Goal: Information Seeking & Learning: Learn about a topic

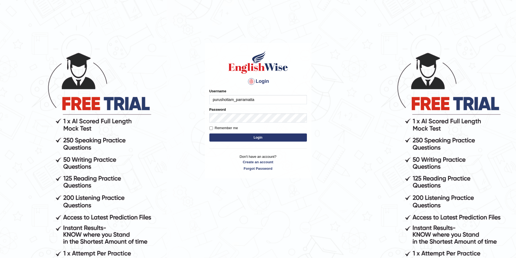
click at [259, 101] on input "purushottam_parramatta" at bounding box center [258, 99] width 98 height 9
type input "drashti_parramatta"
click at [273, 138] on button "Login" at bounding box center [258, 138] width 98 height 8
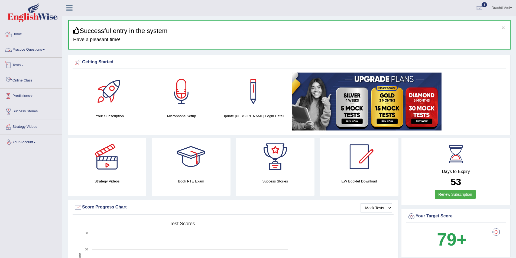
click at [38, 51] on link "Practice Questions" at bounding box center [31, 49] width 62 height 14
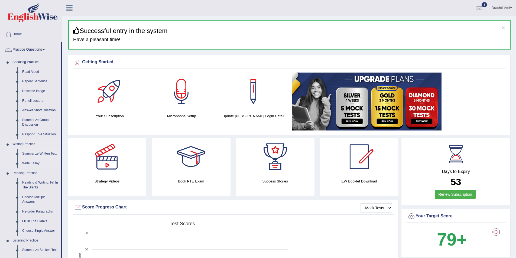
click at [45, 154] on link "Summarize Written Text" at bounding box center [40, 154] width 41 height 10
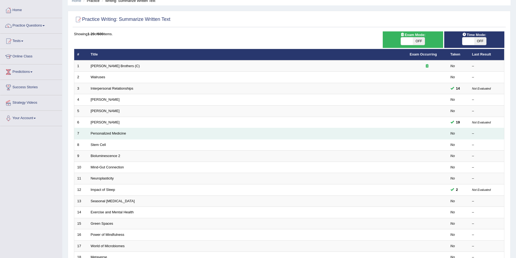
scroll to position [36, 0]
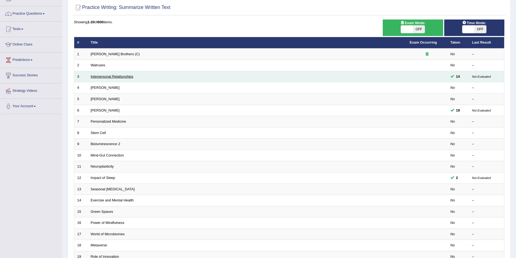
click at [112, 78] on link "Interpersonal Relationships" at bounding box center [112, 77] width 43 height 4
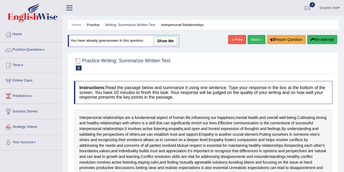
click at [68, 10] on icon at bounding box center [69, 7] width 6 height 7
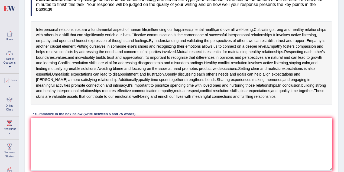
scroll to position [96, 0]
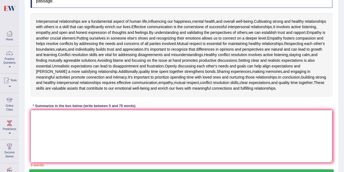
click at [131, 123] on textarea at bounding box center [182, 136] width 302 height 53
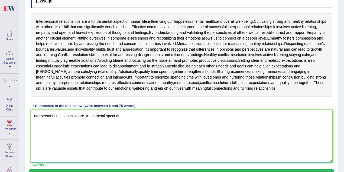
click at [104, 117] on textarea "nterpersonal relationships are fundamentl spect of" at bounding box center [182, 136] width 302 height 53
click at [108, 117] on textarea "nterpersonal relationships are fundamental spect of" at bounding box center [182, 136] width 302 height 53
click at [128, 117] on textarea "nterpersonal relationships are fundamental aspect of" at bounding box center [182, 136] width 302 height 53
click at [193, 118] on textarea "nterpersonal relationships are fundamental aspect of human life, and effective …" at bounding box center [182, 136] width 302 height 53
click at [199, 111] on textarea "nterpersonal relationships are fundamental aspect of human life, and effective …" at bounding box center [182, 136] width 302 height 53
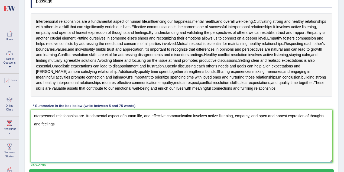
click at [35, 117] on textarea "nterpersonal relationships are fundamental aspect of human life, and effective …" at bounding box center [182, 136] width 302 height 53
click at [77, 122] on textarea "Interpersonal relationships are fundamental aspect of human life, and effective…" at bounding box center [182, 136] width 302 height 53
click at [247, 114] on textarea "Interpersonal relationships are fundamental aspect of human life, and effective…" at bounding box center [182, 136] width 302 height 53
click at [164, 93] on div "Interpersonal relationships are a fundamental aspect of human life , influencin…" at bounding box center [182, 54] width 302 height 83
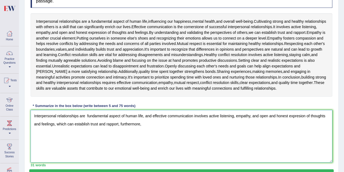
click at [152, 124] on textarea "Interpersonal relationships are fundamental aspect of human life, and effective…" at bounding box center [182, 136] width 302 height 53
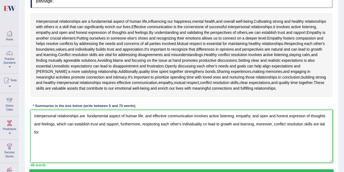
click at [320, 125] on textarea "Interpersonal relationships are fundamental aspect of human life, and effective…" at bounding box center [182, 136] width 302 height 53
click at [52, 136] on textarea "Interpersonal relationships are fundamental aspect of human life, and effective…" at bounding box center [182, 136] width 302 height 53
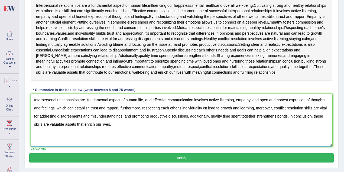
scroll to position [127, 0]
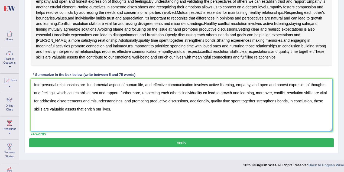
type textarea "Interpersonal relationships are fundamental aspect of human life, and effective…"
click at [168, 142] on button "Verify" at bounding box center [181, 142] width 305 height 9
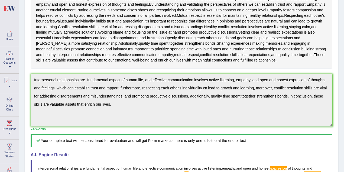
click at [0, 0] on div "Updating answer..." at bounding box center [0, 0] width 0 height 0
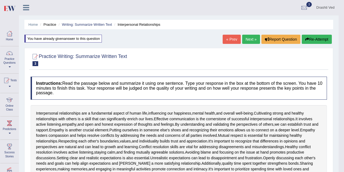
scroll to position [0, 0]
drag, startPoint x: 313, startPoint y: 37, endPoint x: 228, endPoint y: 57, distance: 87.6
click at [313, 37] on button "Re-Attempt" at bounding box center [317, 39] width 30 height 9
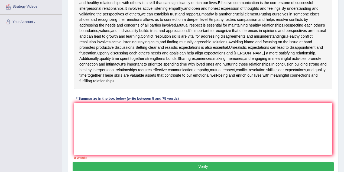
scroll to position [141, 0]
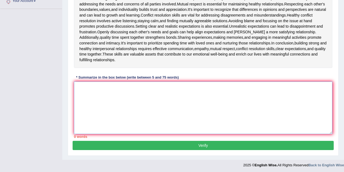
click at [127, 86] on textarea at bounding box center [203, 108] width 258 height 53
paste textarea "Interpersonal relationships are fundamental aspect of human life, and effective…"
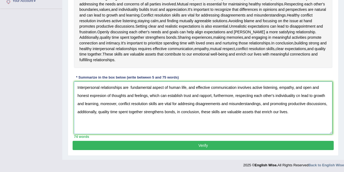
click at [101, 97] on textarea "Interpersonal relationships are fundamental aspect of human life, and effective…" at bounding box center [203, 108] width 258 height 53
click at [300, 96] on textarea "Interpersonal relationships are fundamental aspect of human life, and effective…" at bounding box center [203, 108] width 258 height 53
click at [189, 104] on textarea "Interpersonal relationships are fundamental aspect of human life, and effective…" at bounding box center [203, 108] width 258 height 53
type textarea "Interpersonal relationships are fundamental aspect of human life, and effective…"
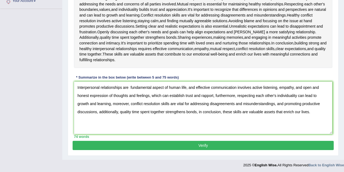
click at [195, 144] on button "Verify" at bounding box center [203, 145] width 261 height 9
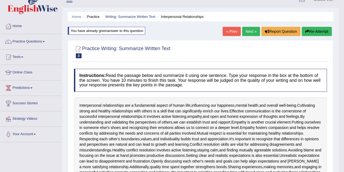
scroll to position [0, 0]
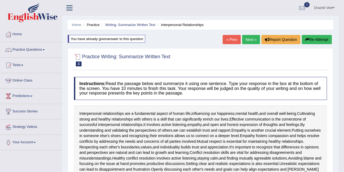
click at [66, 3] on link at bounding box center [69, 7] width 14 height 8
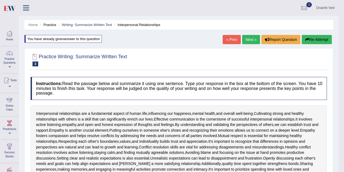
click at [68, 5] on div "Drashti Ved Toggle navigation Username: drashti_parramatta Access Type: Online …" at bounding box center [179, 8] width 320 height 16
click at [34, 23] on link "Home" at bounding box center [32, 25] width 9 height 4
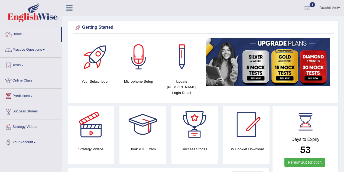
click at [37, 53] on link "Practice Questions" at bounding box center [31, 49] width 62 height 14
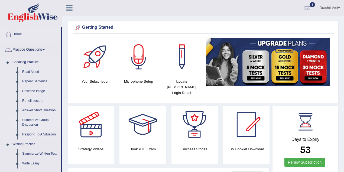
scroll to position [96, 0]
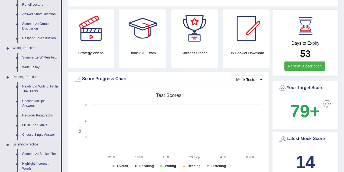
click at [37, 133] on link "Choose Single Answer" at bounding box center [40, 135] width 41 height 10
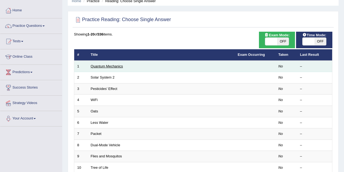
click at [112, 64] on link "Quantum Mechanics" at bounding box center [107, 66] width 32 height 4
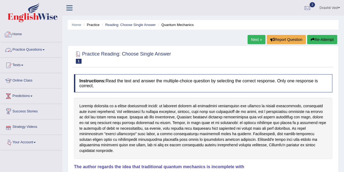
drag, startPoint x: 134, startPoint y: 92, endPoint x: 115, endPoint y: 78, distance: 23.2
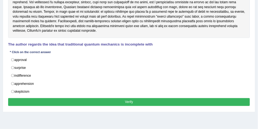
scroll to position [63, 0]
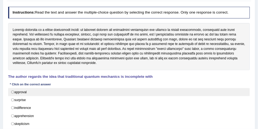
click at [17, 91] on label "approval" at bounding box center [129, 92] width 242 height 8
radio input "true"
click at [18, 91] on label "approval" at bounding box center [129, 92] width 242 height 8
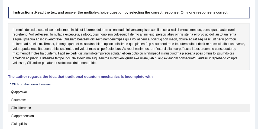
click at [22, 107] on label "indifference" at bounding box center [129, 108] width 242 height 8
radio input "true"
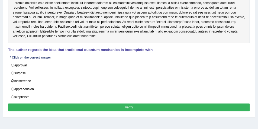
scroll to position [99, 0]
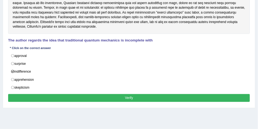
click at [49, 95] on button "Verify" at bounding box center [129, 98] width 242 height 8
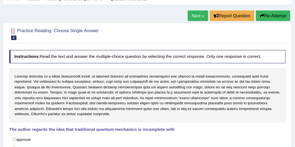
scroll to position [0, 0]
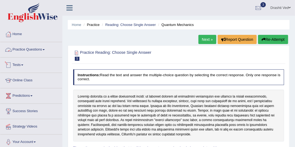
click at [28, 54] on link "Practice Questions" at bounding box center [31, 49] width 62 height 14
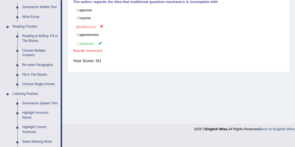
scroll to position [165, 0]
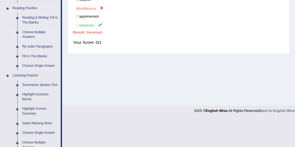
click at [32, 35] on link "Choose Multiple Answers" at bounding box center [40, 35] width 41 height 14
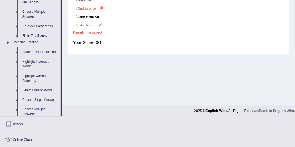
scroll to position [108, 0]
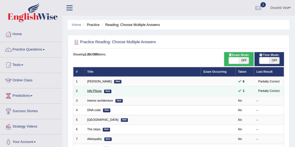
click at [97, 89] on link "HAI Phone" at bounding box center [94, 90] width 14 height 3
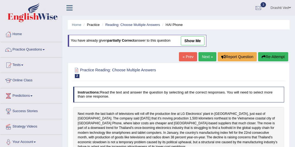
click at [69, 10] on icon at bounding box center [69, 7] width 6 height 7
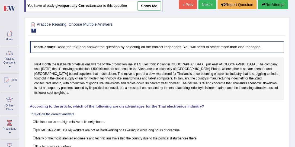
scroll to position [62, 0]
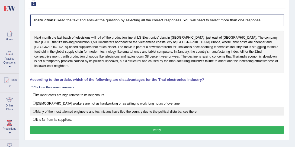
click at [127, 108] on label "Many of the most talented engineers and technicians have fled the country due t…" at bounding box center [157, 112] width 254 height 8
checkbox input "true"
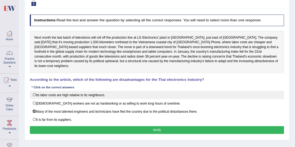
click at [80, 91] on label "Its labor costs are high relative to its neighbours." at bounding box center [157, 95] width 254 height 8
checkbox input "true"
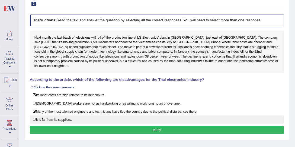
click at [82, 116] on label "It is far from its suppliers." at bounding box center [157, 120] width 254 height 8
checkbox input "true"
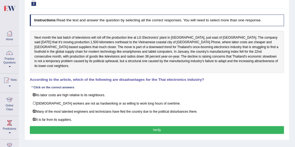
click at [159, 119] on div "Instructions: Read the text and answer the question by selecting all the correc…" at bounding box center [156, 75] width 257 height 126
click at [156, 127] on button "Verify" at bounding box center [157, 131] width 254 height 8
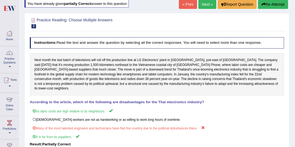
scroll to position [0, 0]
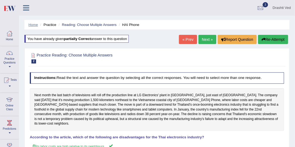
click at [34, 23] on link "Home" at bounding box center [32, 25] width 9 height 4
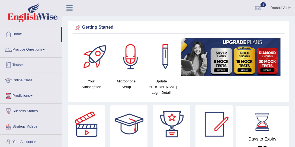
click at [36, 50] on link "Practice Questions" at bounding box center [31, 49] width 62 height 14
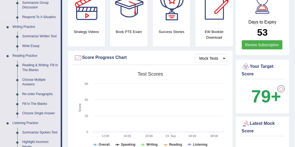
scroll to position [144, 0]
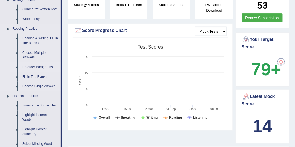
click at [36, 68] on link "Re-order Paragraphs" at bounding box center [40, 68] width 41 height 10
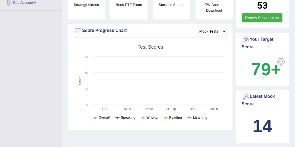
scroll to position [74, 0]
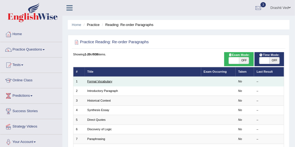
click at [101, 81] on link "Formal Vocabulary" at bounding box center [99, 81] width 25 height 3
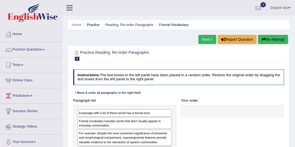
click at [73, 9] on link at bounding box center [69, 7] width 14 height 8
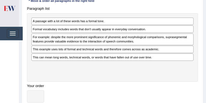
scroll to position [97, 0]
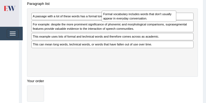
drag, startPoint x: 55, startPoint y: 29, endPoint x: 139, endPoint y: 21, distance: 84.7
click at [139, 21] on div "Formal vocabulary includes words that don't usually appear in everyday conversa…" at bounding box center [139, 17] width 75 height 12
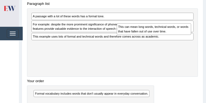
drag, startPoint x: 44, startPoint y: 60, endPoint x: 146, endPoint y: 34, distance: 105.3
click at [146, 34] on div "This can mean long words, technical words, or words that have fallen out of use…" at bounding box center [154, 29] width 75 height 12
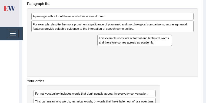
drag, startPoint x: 112, startPoint y: 47, endPoint x: 150, endPoint y: 46, distance: 37.9
click at [150, 46] on div "Paragraph list A passage with a lot of these words has a formal tone. For examp…" at bounding box center [113, 59] width 176 height 118
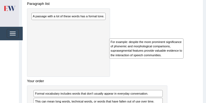
drag, startPoint x: 75, startPoint y: 24, endPoint x: 168, endPoint y: 49, distance: 96.1
click at [168, 49] on div "For example: despite the more prominent significance of phonemic and morphologi…" at bounding box center [146, 48] width 75 height 20
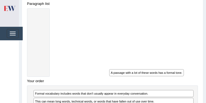
drag, startPoint x: 91, startPoint y: 15, endPoint x: 184, endPoint y: 84, distance: 116.0
click at [184, 84] on div "Paragraph list A passage with a lot of these words has a formal tone. Correct o…" at bounding box center [113, 69] width 176 height 138
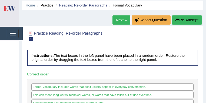
scroll to position [4, 0]
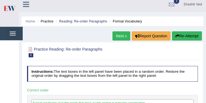
click at [191, 36] on button "Re-Attempt" at bounding box center [187, 35] width 30 height 9
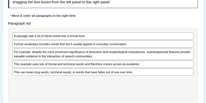
scroll to position [105, 0]
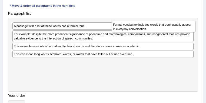
drag, startPoint x: 17, startPoint y: 36, endPoint x: 135, endPoint y: 29, distance: 118.3
click at [135, 29] on div "Formal vocabulary includes words that don't usually appear in everyday conversa…" at bounding box center [154, 27] width 84 height 12
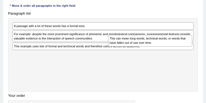
drag, startPoint x: 29, startPoint y: 70, endPoint x: 143, endPoint y: 46, distance: 116.6
click at [143, 46] on div "Paragraph list A passage with a lot of these words has a formal tone. For examp…" at bounding box center [103, 66] width 195 height 115
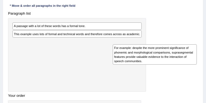
drag, startPoint x: 40, startPoint y: 38, endPoint x: 159, endPoint y: 58, distance: 121.2
click at [159, 58] on div "For example: despite the more prominent significance of phonemic and morphologi…" at bounding box center [155, 54] width 84 height 20
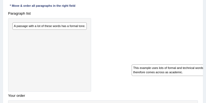
drag, startPoint x: 59, startPoint y: 37, endPoint x: 177, endPoint y: 82, distance: 126.9
click at [177, 82] on div "Paragraph list A passage with a lot of these words has a formal tone. This exam…" at bounding box center [103, 76] width 195 height 135
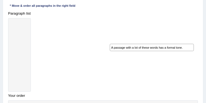
drag, startPoint x: 65, startPoint y: 27, endPoint x: 181, endPoint y: 54, distance: 119.2
click at [181, 54] on div "Paragraph list A passage with a lot of these words has a formal tone. Correct o…" at bounding box center [103, 80] width 195 height 143
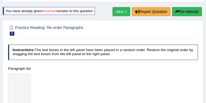
scroll to position [11, 0]
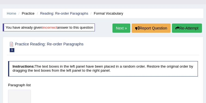
click at [186, 30] on button "Re-Attempt" at bounding box center [187, 28] width 30 height 9
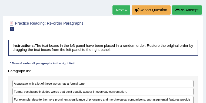
scroll to position [40, 0]
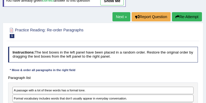
click at [119, 21] on div "Next » Report Question Re-Attempt" at bounding box center [158, 17] width 91 height 11
click at [119, 20] on link "Next »" at bounding box center [122, 16] width 18 height 9
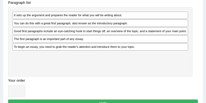
scroll to position [87, 0]
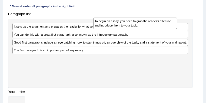
drag, startPoint x: 69, startPoint y: 76, endPoint x: 166, endPoint y: 23, distance: 110.1
click at [166, 23] on div "To begin an essay, you need to grab the reader's attention and introduce them t…" at bounding box center [135, 24] width 84 height 12
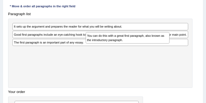
drag, startPoint x: 58, startPoint y: 40, endPoint x: 145, endPoint y: 40, distance: 87.5
click at [145, 40] on div "You can do this with a great first paragraph, also known as the introductory pa…" at bounding box center [128, 38] width 84 height 12
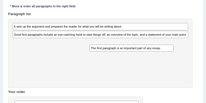
drag, startPoint x: 63, startPoint y: 59, endPoint x: 157, endPoint y: 57, distance: 94.3
click at [157, 57] on div "Paragraph list It sets up the argument and prepares the reader for what you wil…" at bounding box center [103, 69] width 195 height 119
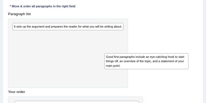
drag, startPoint x: 66, startPoint y: 41, endPoint x: 176, endPoint y: 66, distance: 112.7
click at [176, 66] on div "Good first paragraphs include an eye-catching hook to start things off, an over…" at bounding box center [147, 61] width 84 height 16
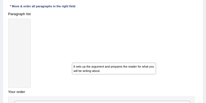
drag, startPoint x: 87, startPoint y: 33, endPoint x: 163, endPoint y: 82, distance: 90.9
click at [163, 82] on div "Paragraph list It sets up the argument and prepares the reader for what you wil…" at bounding box center [103, 77] width 195 height 135
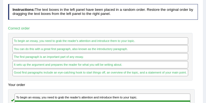
scroll to position [22, 0]
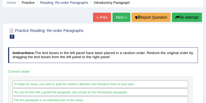
click at [184, 20] on button "Re-Attempt" at bounding box center [187, 17] width 30 height 9
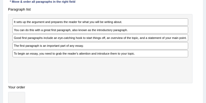
scroll to position [109, 0]
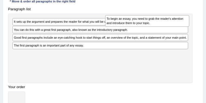
drag, startPoint x: 56, startPoint y: 75, endPoint x: 167, endPoint y: 25, distance: 121.9
click at [167, 25] on div "To begin an essay, you need to grab the reader's attention and introduce them t…" at bounding box center [147, 21] width 84 height 12
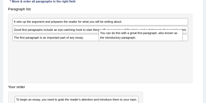
drag, startPoint x: 22, startPoint y: 36, endPoint x: 134, endPoint y: 37, distance: 112.7
click at [134, 37] on div "You can do this with a great first paragraph, also known as the introductory pa…" at bounding box center [141, 36] width 84 height 12
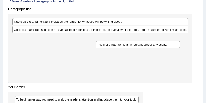
drag, startPoint x: 51, startPoint y: 51, endPoint x: 150, endPoint y: 51, distance: 99.4
click at [150, 51] on div "Paragraph list It sets up the argument and prepares the reader for what you wil…" at bounding box center [103, 64] width 195 height 119
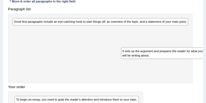
drag, startPoint x: 47, startPoint y: 21, endPoint x: 166, endPoint y: 59, distance: 124.7
click at [166, 59] on div "It sets up the argument and prepares the reader for what you will be writing ab…" at bounding box center [163, 53] width 84 height 12
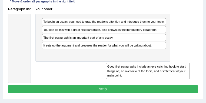
drag, startPoint x: 51, startPoint y: 27, endPoint x: 162, endPoint y: 83, distance: 124.3
click at [162, 83] on div "Paragraph list Good first paragraphs include an eye-catching hook to start thin…" at bounding box center [103, 44] width 195 height 78
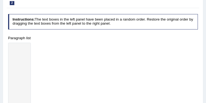
scroll to position [26, 0]
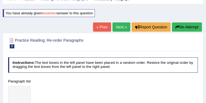
click at [116, 30] on link "Next »" at bounding box center [122, 26] width 18 height 9
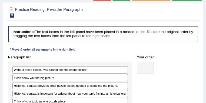
scroll to position [87, 0]
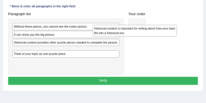
drag, startPoint x: 55, startPoint y: 57, endPoint x: 157, endPoint y: 30, distance: 105.0
click at [157, 30] on div "Historical context is important for writing about how your topic fits into a hi…" at bounding box center [135, 31] width 84 height 12
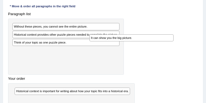
drag, startPoint x: 52, startPoint y: 34, endPoint x: 152, endPoint y: 43, distance: 100.4
click at [152, 43] on div "Paragraph list Without these pieces, you cannot see the entire picture. It can …" at bounding box center [103, 59] width 195 height 98
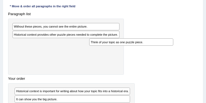
drag, startPoint x: 62, startPoint y: 47, endPoint x: 163, endPoint y: 47, distance: 100.8
click at [163, 47] on div "Paragraph list Without these pieces, you cannot see the entire picture. Histori…" at bounding box center [103, 63] width 195 height 106
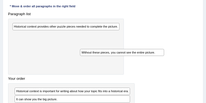
drag, startPoint x: 62, startPoint y: 27, endPoint x: 160, endPoint y: 60, distance: 103.4
click at [160, 60] on div "Paragraph list Without these pieces, you cannot see the entire picture. Histori…" at bounding box center [103, 67] width 195 height 114
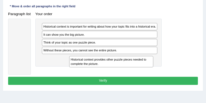
drag, startPoint x: 74, startPoint y: 28, endPoint x: 161, endPoint y: 70, distance: 96.7
click at [161, 70] on div "Paragraph list Historical context provides other puzzle pieces needed to comple…" at bounding box center [103, 42] width 195 height 65
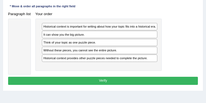
click at [142, 85] on button "Verify" at bounding box center [103, 81] width 190 height 8
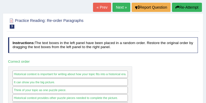
scroll to position [22, 0]
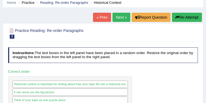
click at [177, 16] on icon "button" at bounding box center [178, 17] width 4 height 4
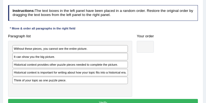
scroll to position [109, 0]
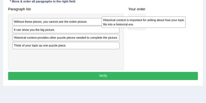
drag, startPoint x: 35, startPoint y: 51, endPoint x: 142, endPoint y: 23, distance: 110.7
click at [142, 23] on div "Historical context is important for writing about how your topic fits into a hi…" at bounding box center [144, 23] width 84 height 12
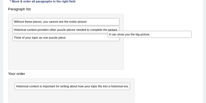
drag, startPoint x: 47, startPoint y: 28, endPoint x: 161, endPoint y: 38, distance: 113.9
click at [161, 38] on div "Paragraph list Without these pieces, you cannot see the entire picture. It can …" at bounding box center [103, 54] width 195 height 98
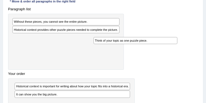
drag, startPoint x: 74, startPoint y: 43, endPoint x: 171, endPoint y: 47, distance: 96.8
click at [171, 47] on div "Paragraph list Without these pieces, you cannot see the entire picture. Histori…" at bounding box center [103, 58] width 195 height 106
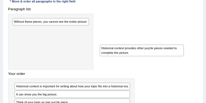
drag, startPoint x: 83, startPoint y: 32, endPoint x: 187, endPoint y: 57, distance: 107.4
click at [187, 57] on div "Paragraph list Without these pieces, you cannot see the entire picture. Histori…" at bounding box center [103, 62] width 195 height 114
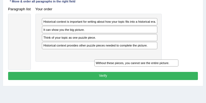
drag, startPoint x: 64, startPoint y: 21, endPoint x: 162, endPoint y: 72, distance: 110.3
click at [162, 72] on div "Instructions: The text boxes in the left panel have been placed in a random ord…" at bounding box center [103, 30] width 193 height 108
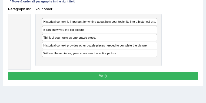
click at [134, 80] on button "Verify" at bounding box center [103, 76] width 190 height 8
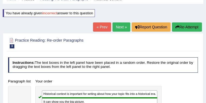
scroll to position [0, 0]
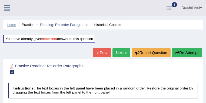
click at [13, 24] on link "Home" at bounding box center [11, 25] width 9 height 4
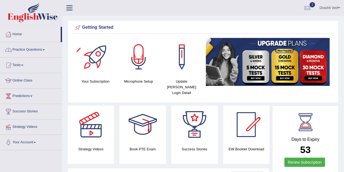
click at [47, 49] on link "Practice Questions" at bounding box center [31, 49] width 62 height 14
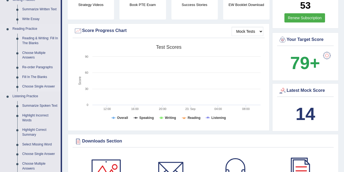
scroll to position [193, 0]
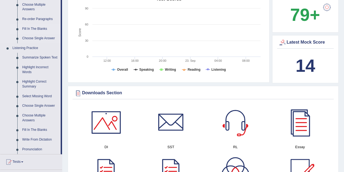
click at [39, 29] on link "Fill In The Blanks" at bounding box center [40, 29] width 41 height 10
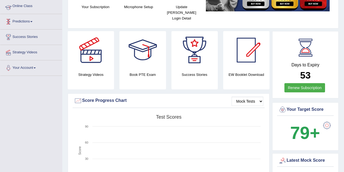
scroll to position [64, 0]
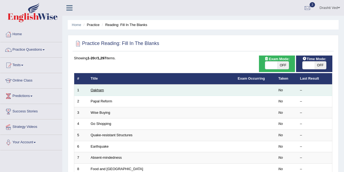
click at [98, 91] on link "Oakham" at bounding box center [97, 90] width 13 height 4
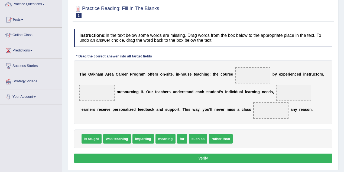
scroll to position [48, 0]
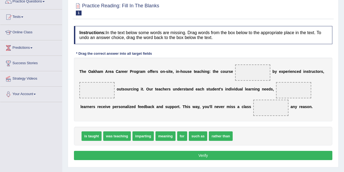
click at [273, 73] on div "T h e O [PERSON_NAME] C a r e e r P r o g r a m o f f e r s o n - s i t e , i n…" at bounding box center [203, 90] width 258 height 64
click at [263, 73] on span at bounding box center [252, 72] width 35 height 16
drag, startPoint x: 92, startPoint y: 135, endPoint x: 257, endPoint y: 69, distance: 177.8
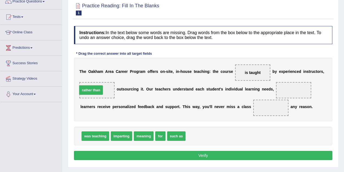
drag, startPoint x: 202, startPoint y: 136, endPoint x: 93, endPoint y: 90, distance: 117.5
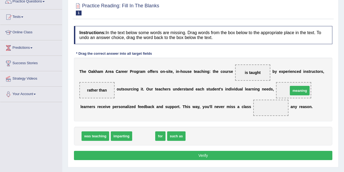
drag, startPoint x: 144, startPoint y: 136, endPoint x: 300, endPoint y: 90, distance: 162.6
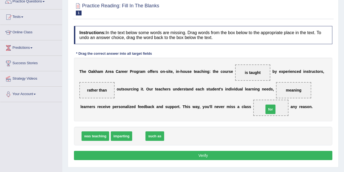
drag, startPoint x: 138, startPoint y: 136, endPoint x: 269, endPoint y: 109, distance: 134.4
click at [250, 155] on button "Verify" at bounding box center [203, 155] width 258 height 9
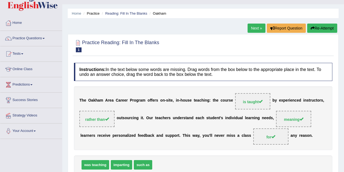
scroll to position [0, 0]
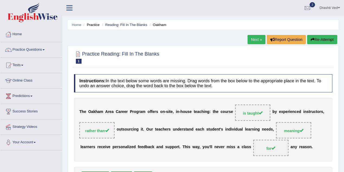
click at [251, 39] on link "Next »" at bounding box center [257, 39] width 18 height 9
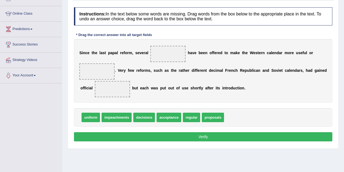
scroll to position [48, 0]
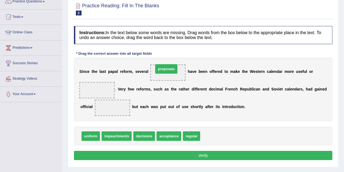
drag, startPoint x: 218, startPoint y: 137, endPoint x: 172, endPoint y: 70, distance: 81.8
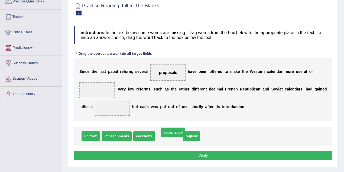
drag, startPoint x: 173, startPoint y: 133, endPoint x: 177, endPoint y: 129, distance: 5.6
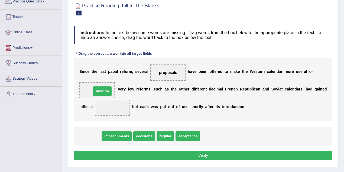
drag, startPoint x: 92, startPoint y: 135, endPoint x: 100, endPoint y: 92, distance: 44.2
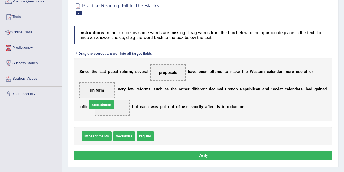
drag, startPoint x: 163, startPoint y: 135, endPoint x: 93, endPoint y: 101, distance: 77.4
drag, startPoint x: 165, startPoint y: 134, endPoint x: 105, endPoint y: 91, distance: 74.1
click at [149, 152] on button "Verify" at bounding box center [203, 155] width 258 height 9
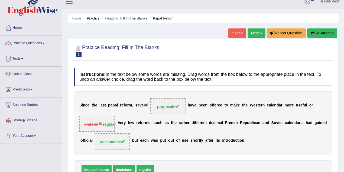
scroll to position [0, 0]
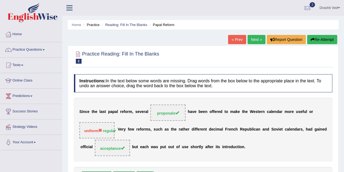
click at [252, 37] on link "Next »" at bounding box center [257, 39] width 18 height 9
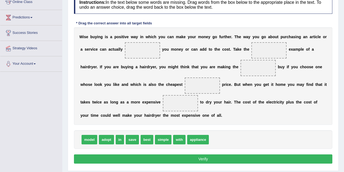
scroll to position [81, 0]
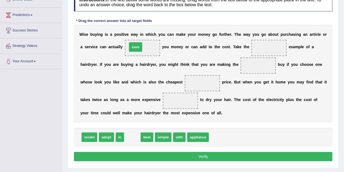
drag, startPoint x: 133, startPoint y: 134, endPoint x: 136, endPoint y: 44, distance: 90.6
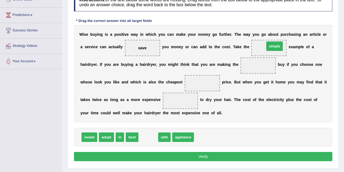
drag, startPoint x: 143, startPoint y: 138, endPoint x: 270, endPoint y: 47, distance: 155.9
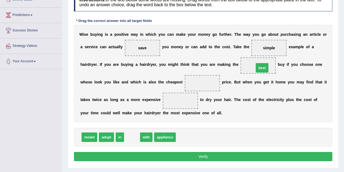
drag, startPoint x: 134, startPoint y: 136, endPoint x: 262, endPoint y: 66, distance: 146.7
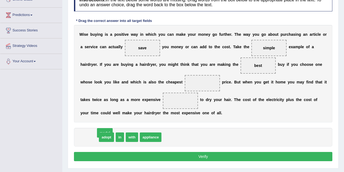
drag, startPoint x: 91, startPoint y: 138, endPoint x: 104, endPoint y: 135, distance: 13.9
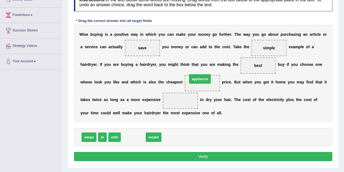
drag, startPoint x: 133, startPoint y: 137, endPoint x: 200, endPoint y: 79, distance: 88.5
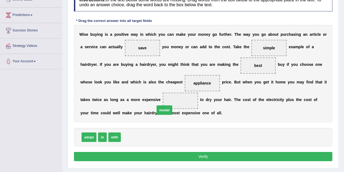
drag, startPoint x: 136, startPoint y: 137, endPoint x: 188, endPoint y: 98, distance: 64.3
click at [177, 157] on button "Verify" at bounding box center [203, 156] width 258 height 9
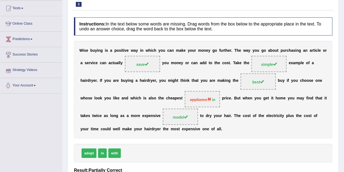
scroll to position [0, 0]
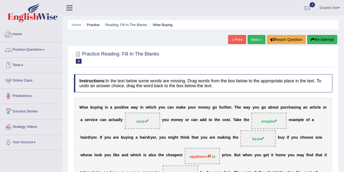
click at [22, 35] on link "Home" at bounding box center [31, 34] width 62 height 14
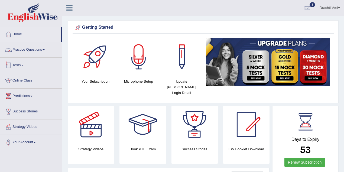
click at [43, 50] on link "Practice Questions" at bounding box center [31, 49] width 62 height 14
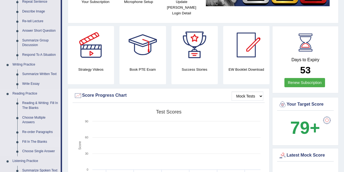
scroll to position [96, 0]
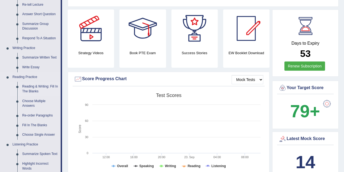
click at [38, 89] on link "Reading & Writing: Fill In The Blanks" at bounding box center [40, 89] width 41 height 14
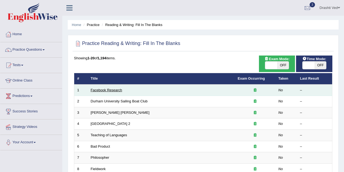
click at [104, 91] on link "Facebook Research" at bounding box center [106, 90] width 31 height 4
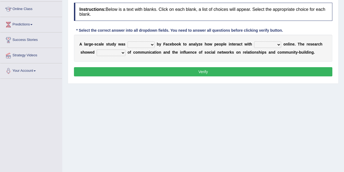
scroll to position [48, 0]
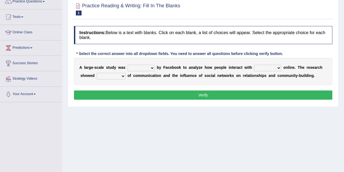
click at [153, 66] on select "surveyed had asked made" at bounding box center [141, 68] width 27 height 7
select select "surveyed"
click at [128, 65] on select "surveyed had asked made" at bounding box center [141, 68] width 27 height 7
click at [262, 66] on select "together all each other another" at bounding box center [267, 68] width 27 height 7
select select "each other"
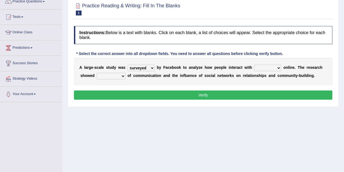
click at [254, 65] on select "together all each other another" at bounding box center [267, 68] width 27 height 7
click at [105, 77] on select "advantages standards fellowships patterns" at bounding box center [111, 76] width 29 height 7
select select "advantages"
click at [97, 73] on select "advantages standards fellowships patterns" at bounding box center [111, 76] width 29 height 7
click at [158, 95] on button "Verify" at bounding box center [203, 95] width 258 height 9
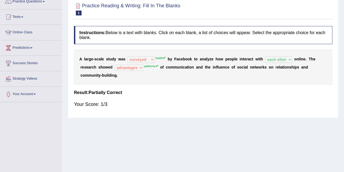
click at [214, 66] on b "n" at bounding box center [215, 67] width 2 height 4
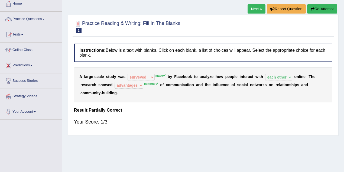
scroll to position [0, 0]
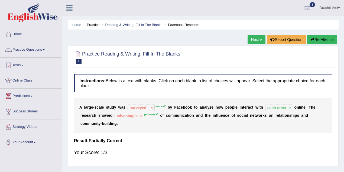
click at [254, 41] on link "Next »" at bounding box center [257, 39] width 18 height 9
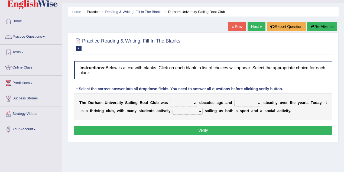
scroll to position [24, 0]
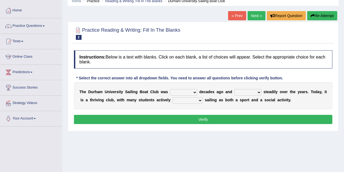
click at [188, 93] on select "found fund founded find" at bounding box center [183, 92] width 27 height 7
click at [170, 89] on select "found fund founded find" at bounding box center [183, 92] width 27 height 7
click at [194, 93] on select "found fund founded find" at bounding box center [183, 92] width 27 height 7
select select "founded"
click at [170, 89] on select "found fund founded find" at bounding box center [183, 92] width 27 height 7
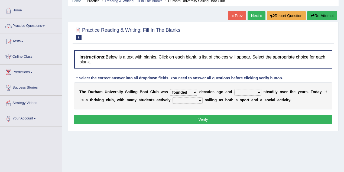
click at [243, 92] on select "grow growing has grown grown" at bounding box center [247, 92] width 27 height 7
select select "has grown"
click at [234, 89] on select "grow growing has grown grown" at bounding box center [247, 92] width 27 height 7
click at [194, 100] on select "enjoy enjoyed are enjoying enjoying" at bounding box center [188, 100] width 30 height 7
click at [173, 97] on select "enjoy enjoyed are enjoying enjoying" at bounding box center [188, 100] width 30 height 7
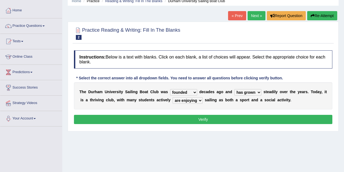
click at [190, 97] on select "enjoy enjoyed are enjoying enjoying" at bounding box center [188, 100] width 30 height 7
select select "enjoying"
click at [173, 97] on select "enjoy enjoyed are enjoying enjoying" at bounding box center [188, 100] width 30 height 7
click at [190, 119] on button "Verify" at bounding box center [203, 119] width 258 height 9
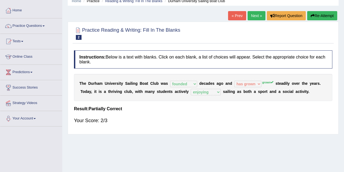
click at [248, 16] on link "Next »" at bounding box center [257, 15] width 18 height 9
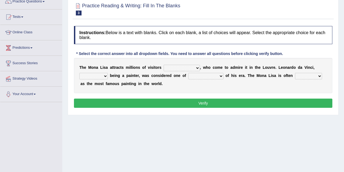
click at [188, 66] on select "around the year the all year all year round per year" at bounding box center [182, 68] width 36 height 7
click at [201, 90] on div "T h e M o n a L i s a a t t r a c t s m i l l i o n s o f v i s i t o r s aroun…" at bounding box center [203, 75] width 258 height 35
click at [193, 65] on select "around the year the all year all year round per year" at bounding box center [182, 68] width 36 height 7
select select "all year round"
click at [164, 65] on select "around the year the all year all year round per year" at bounding box center [182, 68] width 36 height 7
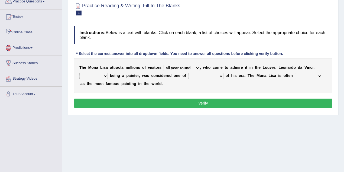
click at [88, 76] on select "rather than as much as as well as as long as" at bounding box center [93, 76] width 28 height 7
select select "rather than"
click at [79, 73] on select "rather than as much as as well as as long as" at bounding box center [93, 76] width 28 height 7
click at [205, 77] on select "better artists artist the better artist the best artists" at bounding box center [205, 76] width 35 height 7
select select "the best artists"
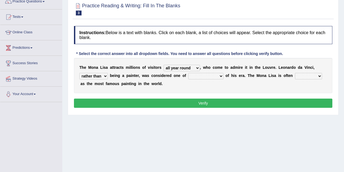
click at [188, 73] on select "better artists artist the better artist the best artists" at bounding box center [205, 76] width 35 height 7
click at [305, 75] on select "classified suggested predicted described" at bounding box center [308, 76] width 27 height 7
select select "described"
click at [295, 73] on select "classified suggested predicted described" at bounding box center [308, 76] width 27 height 7
click at [302, 102] on button "Verify" at bounding box center [203, 103] width 258 height 9
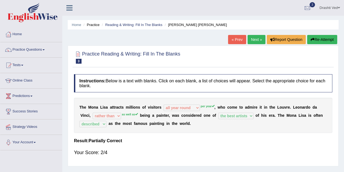
click at [333, 8] on link "Drashti Ved" at bounding box center [330, 7] width 28 height 14
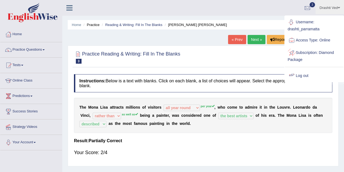
click at [304, 77] on link "Log out" at bounding box center [314, 76] width 59 height 12
